Goal: Task Accomplishment & Management: Complete application form

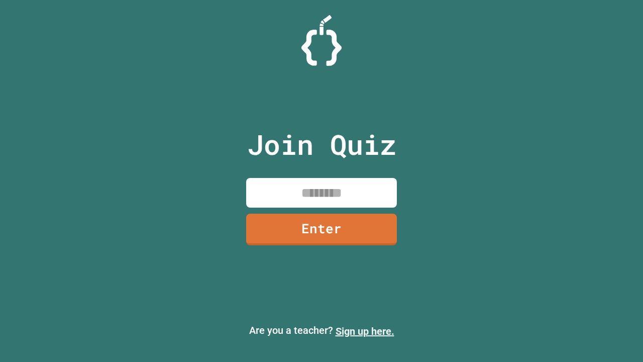
click at [365, 331] on link "Sign up here." at bounding box center [365, 331] width 59 height 12
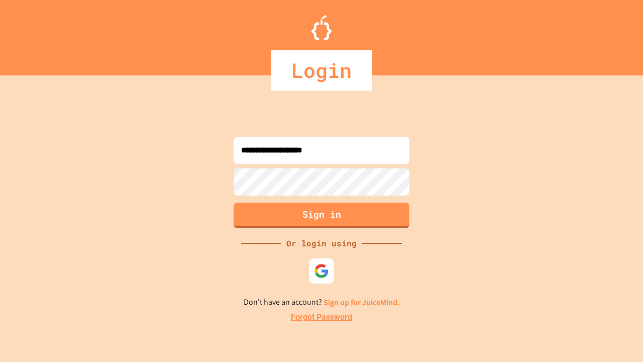
type input "**********"
